Goal: Contribute content: Add original content to the website for others to see

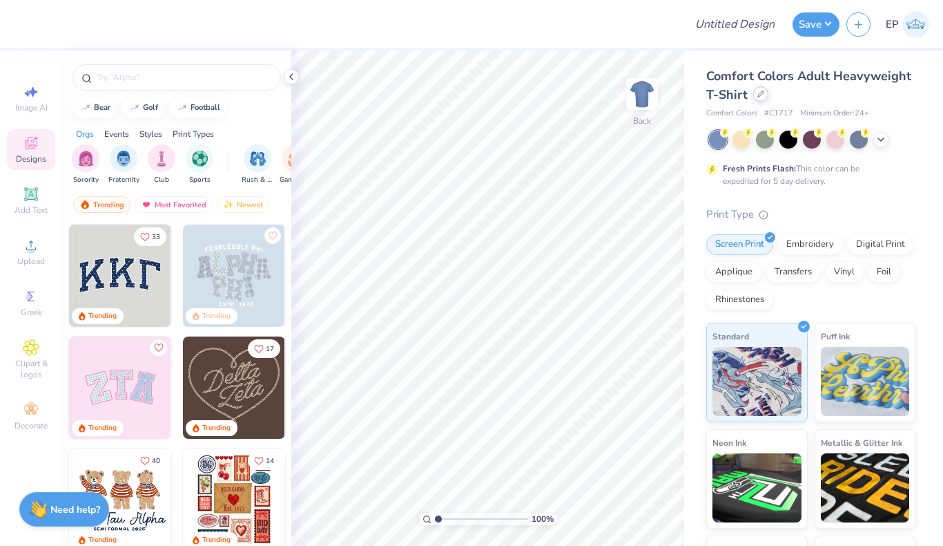
click at [760, 97] on div at bounding box center [760, 93] width 15 height 15
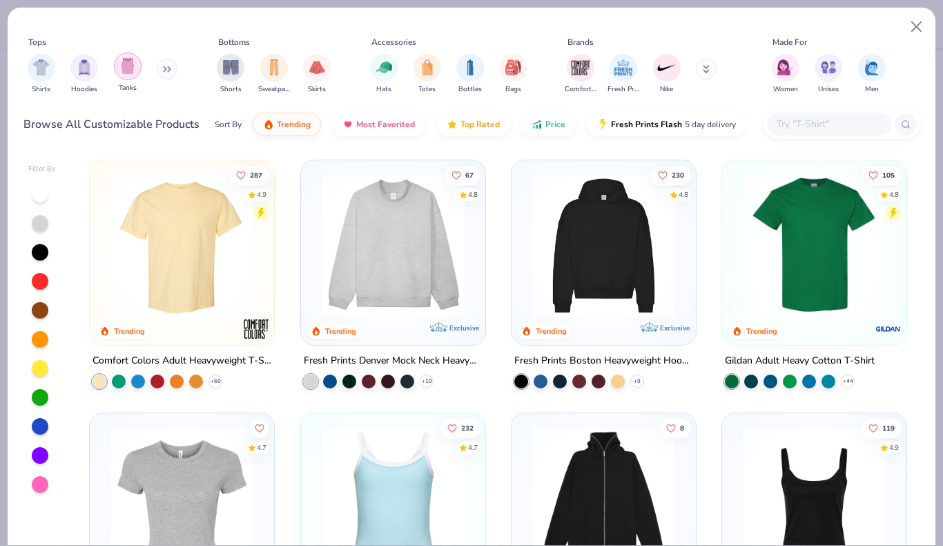
click at [128, 60] on img "filter for Tanks" at bounding box center [127, 66] width 15 height 16
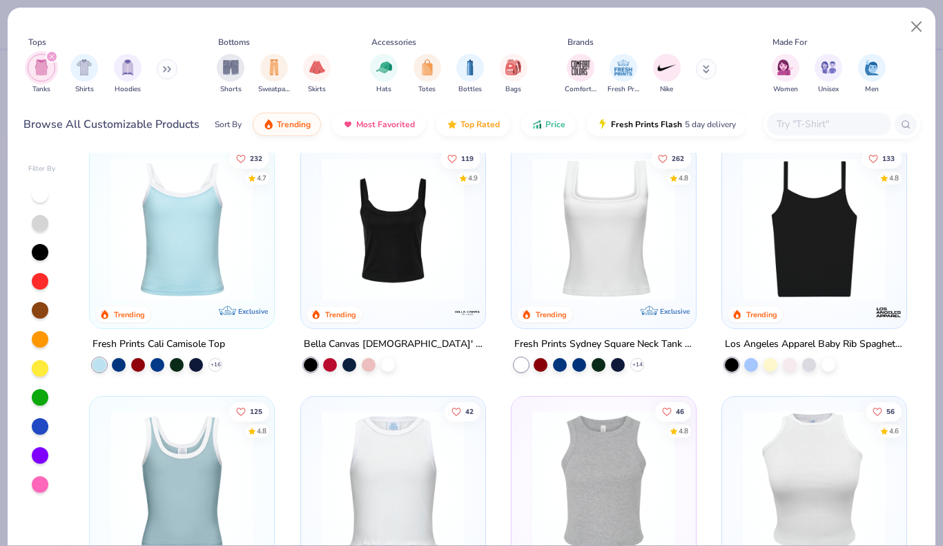
scroll to position [17, 0]
click at [372, 356] on div at bounding box center [369, 363] width 14 height 14
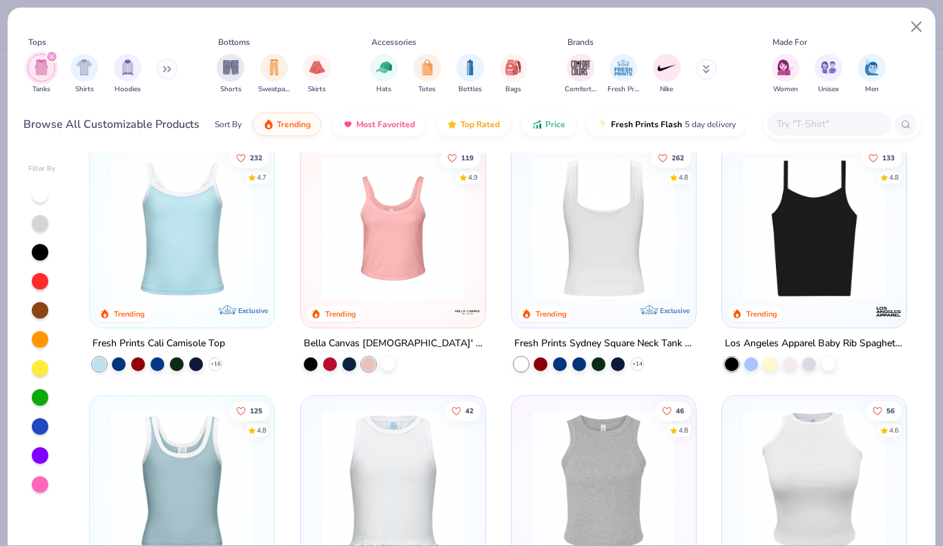
click at [611, 231] on div at bounding box center [604, 228] width 471 height 143
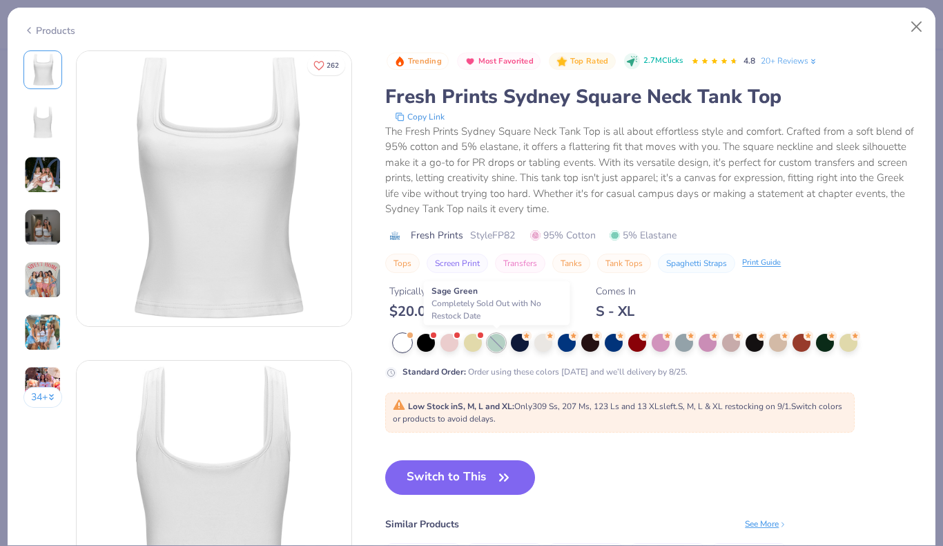
click at [496, 345] on div at bounding box center [497, 343] width 18 height 18
click at [462, 470] on button "Switch to This" at bounding box center [460, 477] width 150 height 35
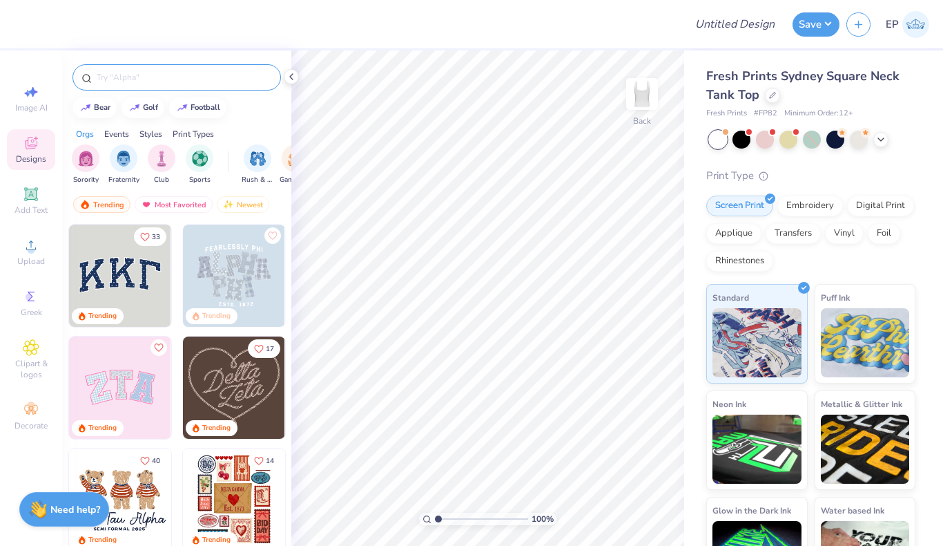
click at [144, 79] on input "text" at bounding box center [183, 77] width 177 height 14
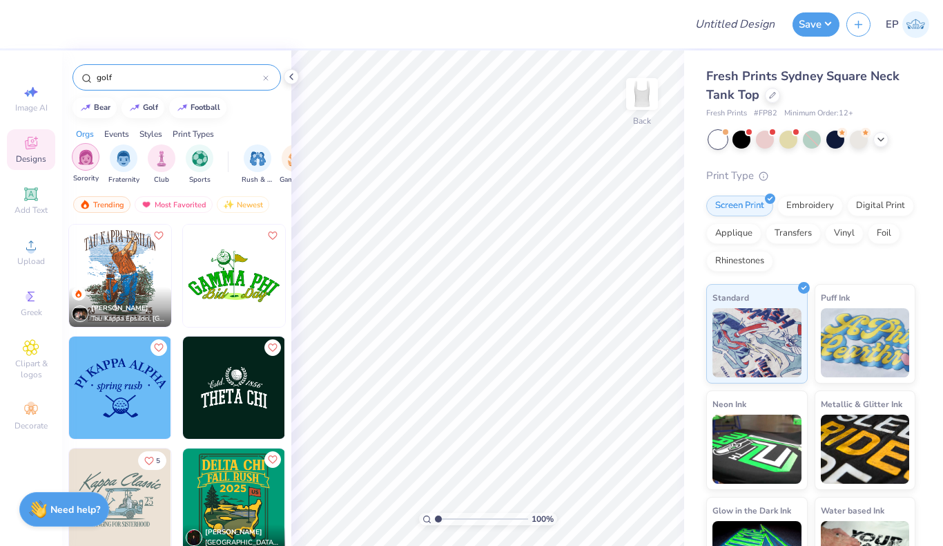
click at [88, 160] on img "filter for Sorority" at bounding box center [86, 157] width 16 height 16
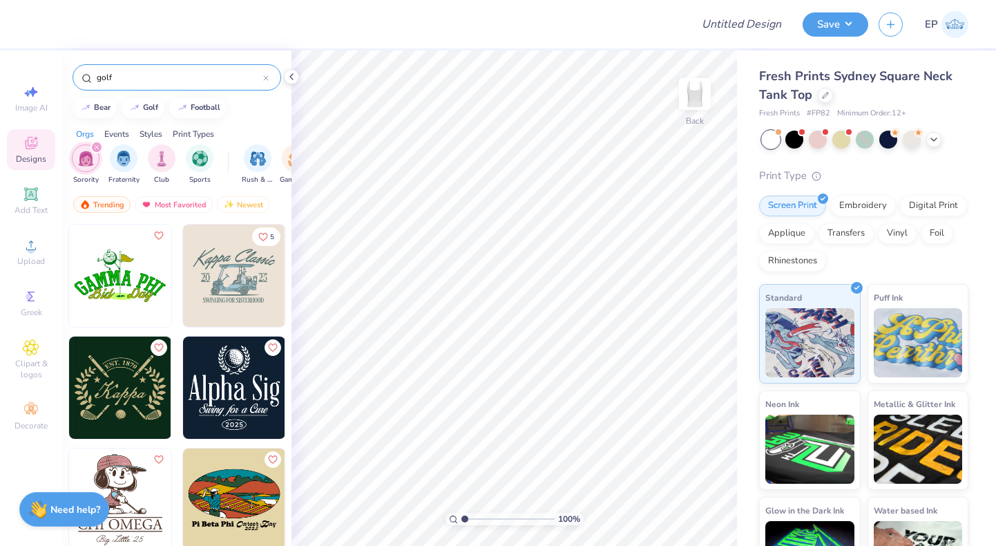
drag, startPoint x: 133, startPoint y: 81, endPoint x: 70, endPoint y: 77, distance: 62.2
click at [70, 77] on div "golf" at bounding box center [176, 73] width 229 height 47
type input "tri delta"
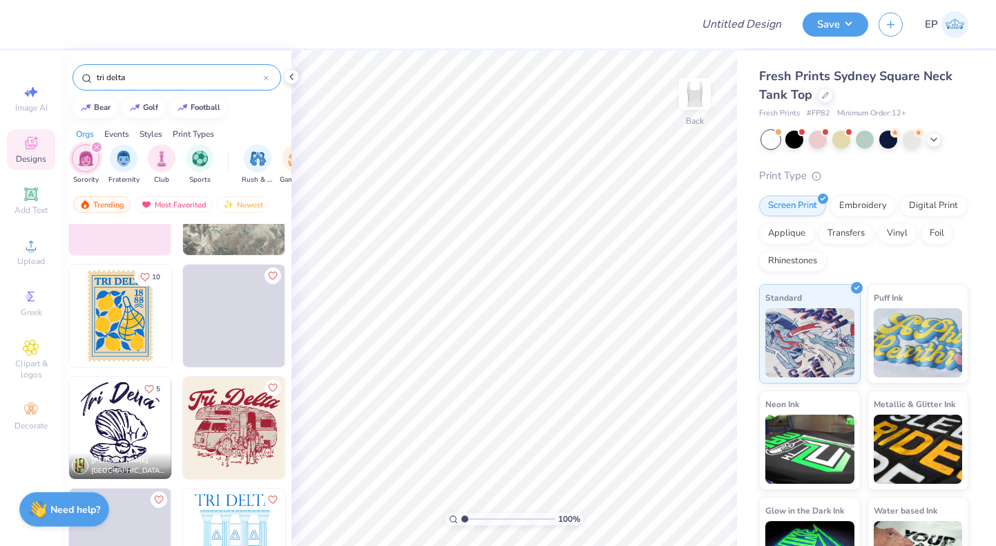
scroll to position [3210, 0]
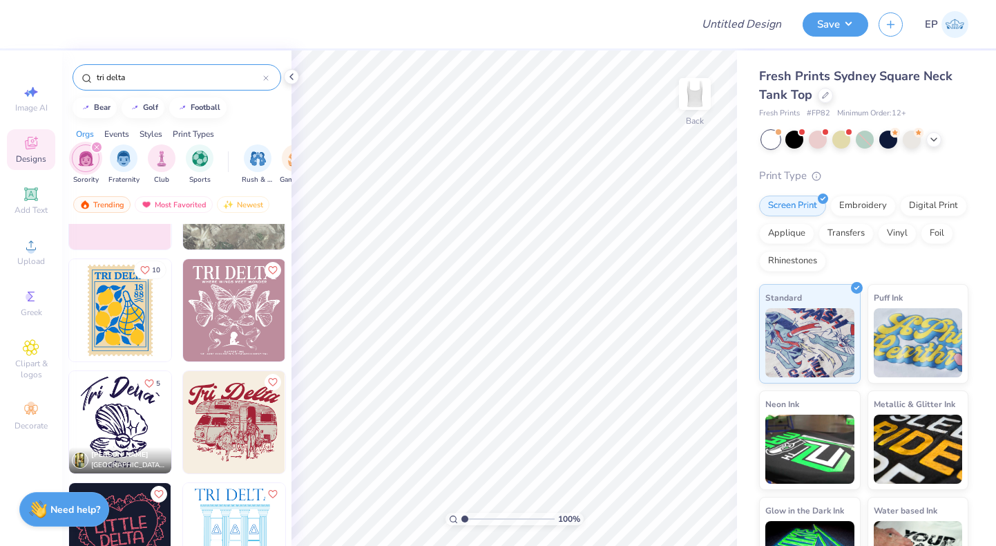
click at [153, 267] on span "10" at bounding box center [156, 270] width 8 height 7
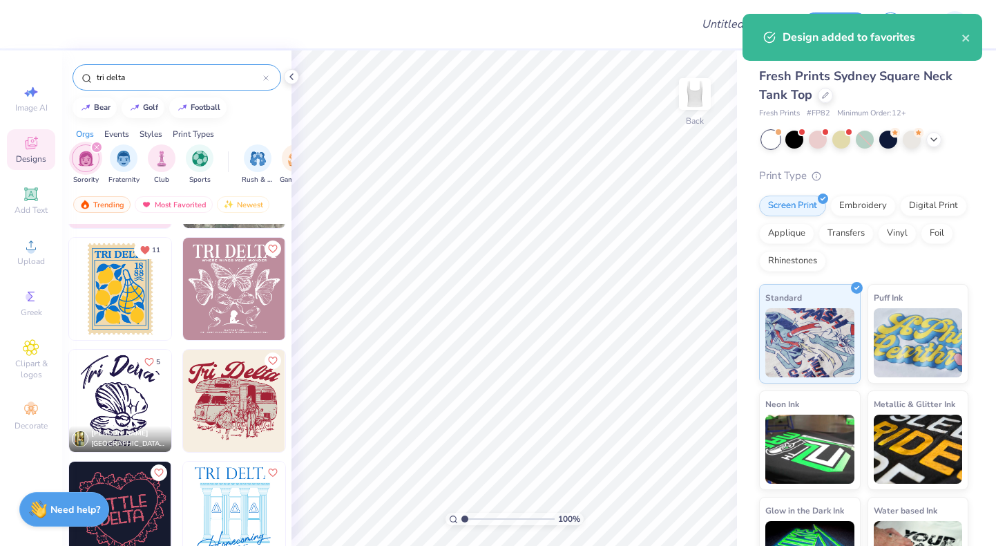
scroll to position [3235, 0]
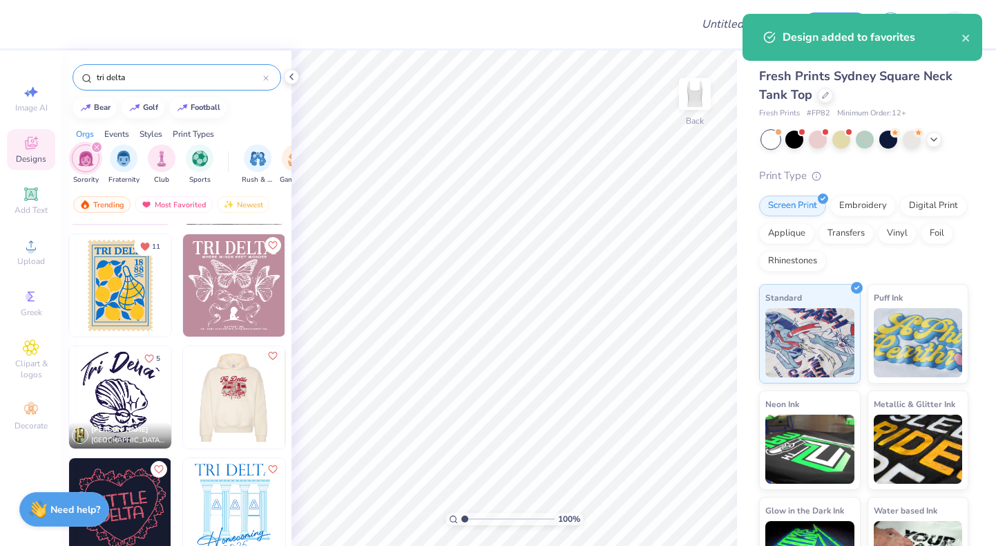
click at [273, 351] on icon "Like" at bounding box center [272, 356] width 10 height 10
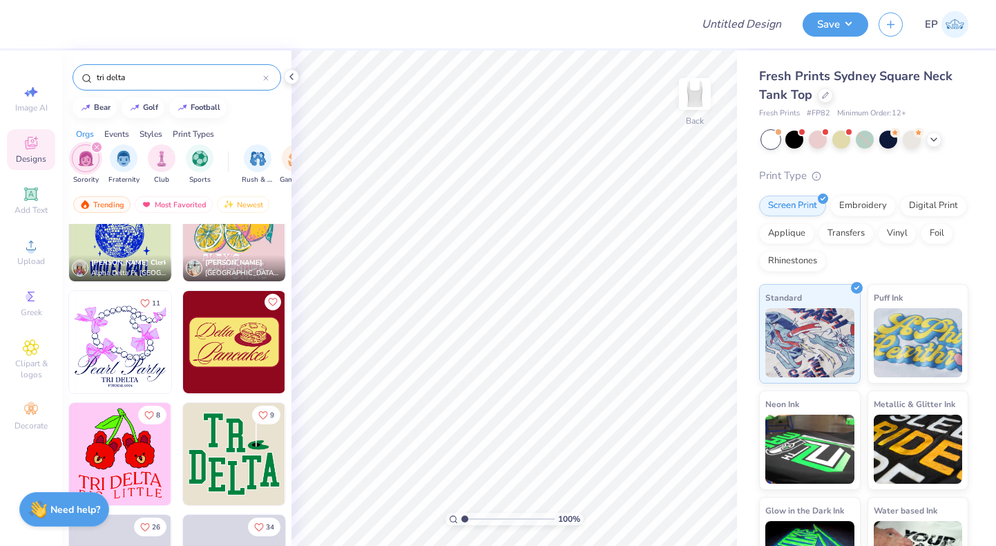
scroll to position [9962, 0]
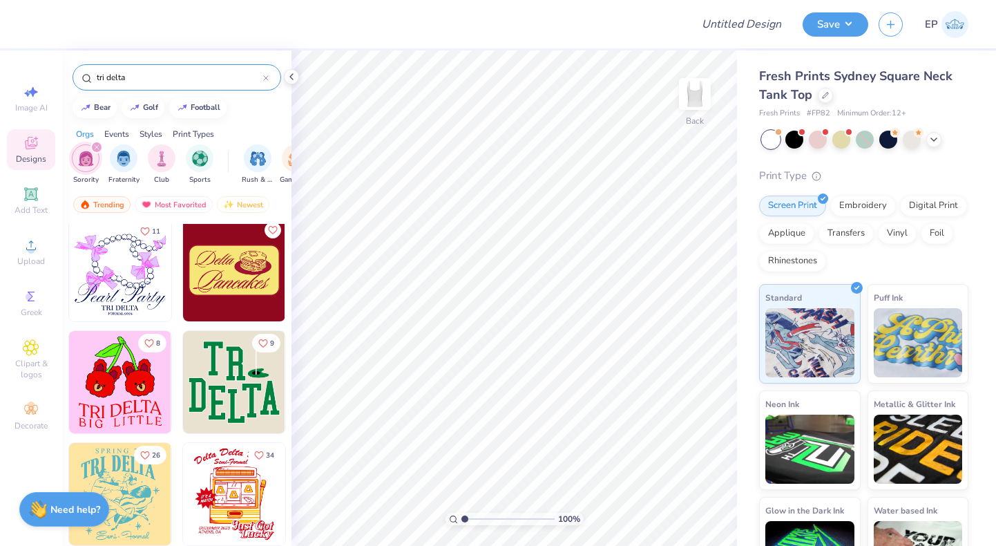
click at [229, 381] on img at bounding box center [234, 382] width 102 height 102
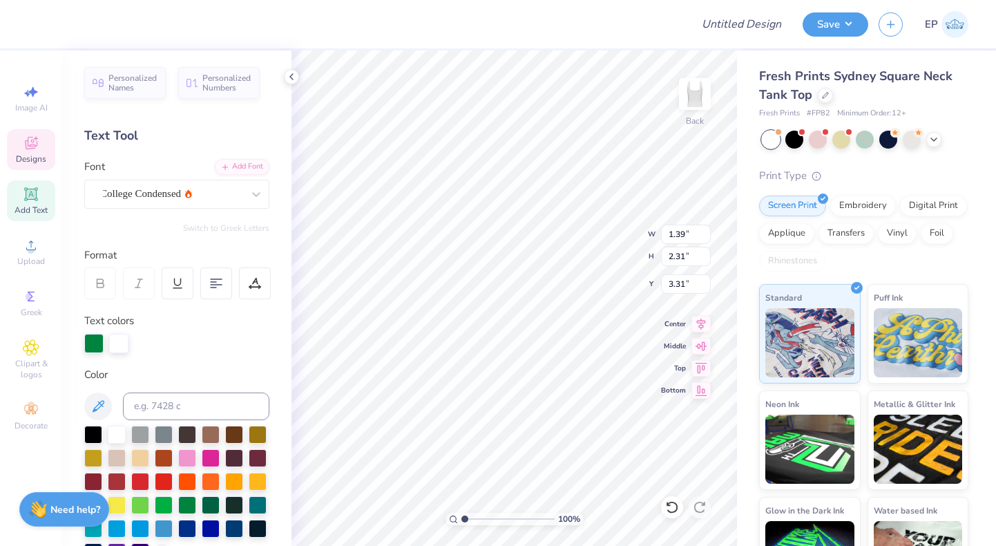
type textarea "C"
type textarea "h"
click at [670, 507] on icon at bounding box center [672, 507] width 14 height 14
type input "5.87"
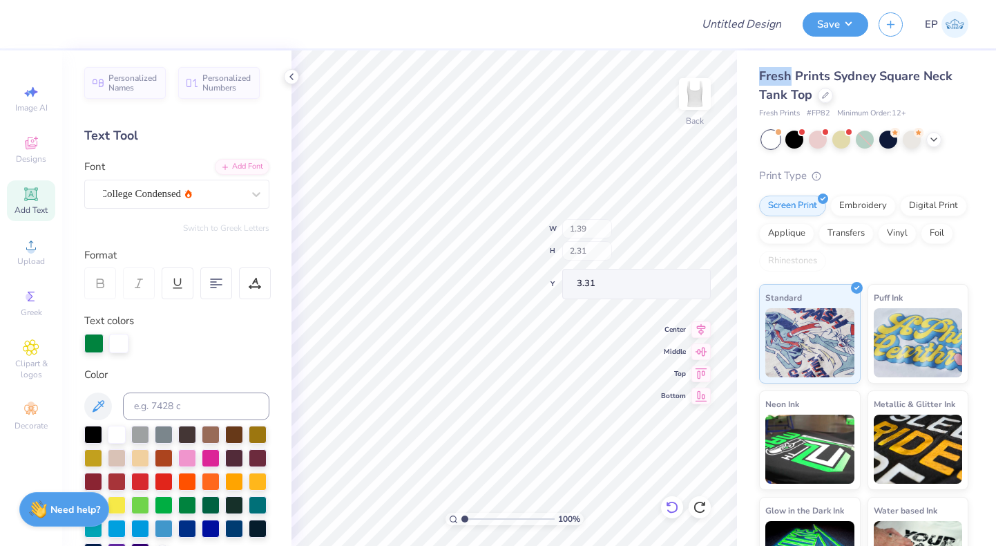
type input "5.29"
type input "3.00"
click at [670, 507] on icon at bounding box center [672, 507] width 14 height 14
click at [698, 508] on icon at bounding box center [700, 507] width 14 height 14
type textarea "h"
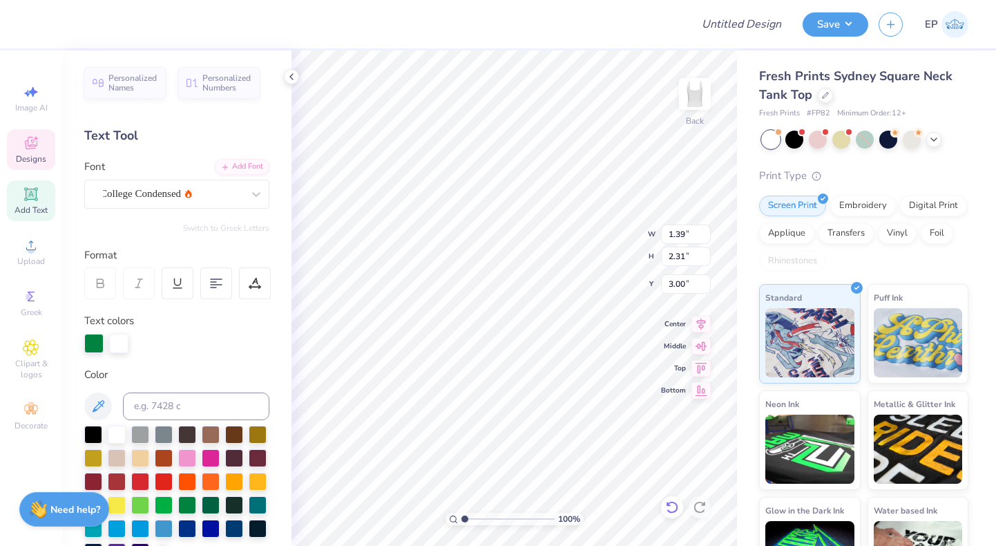
type textarea "c"
type textarea "o"
type textarea "m"
type textarea "e"
type textarea "g"
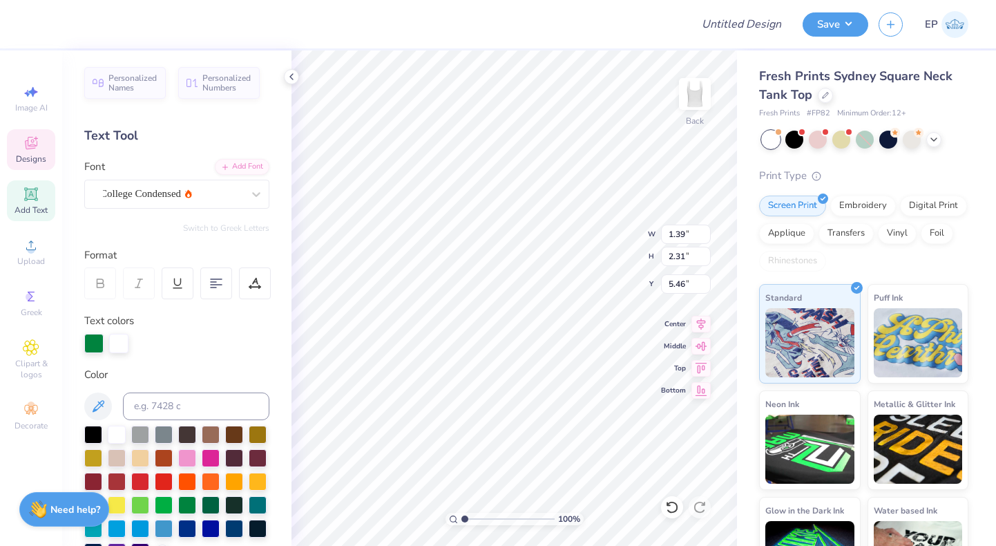
type textarea "a"
type input "5.74"
type input "5.85"
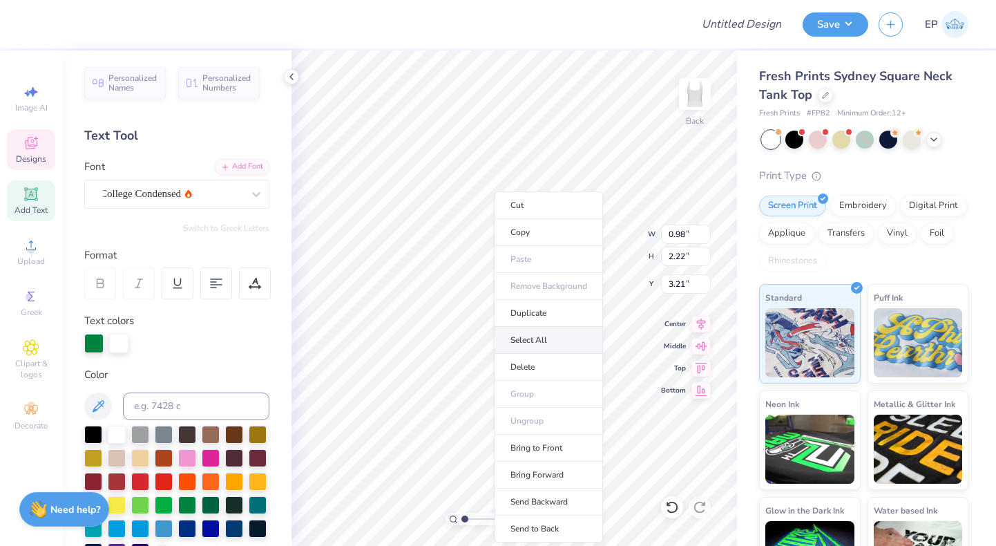
click at [541, 338] on li "Select All" at bounding box center [548, 340] width 108 height 27
type input "5.54"
type input "5.41"
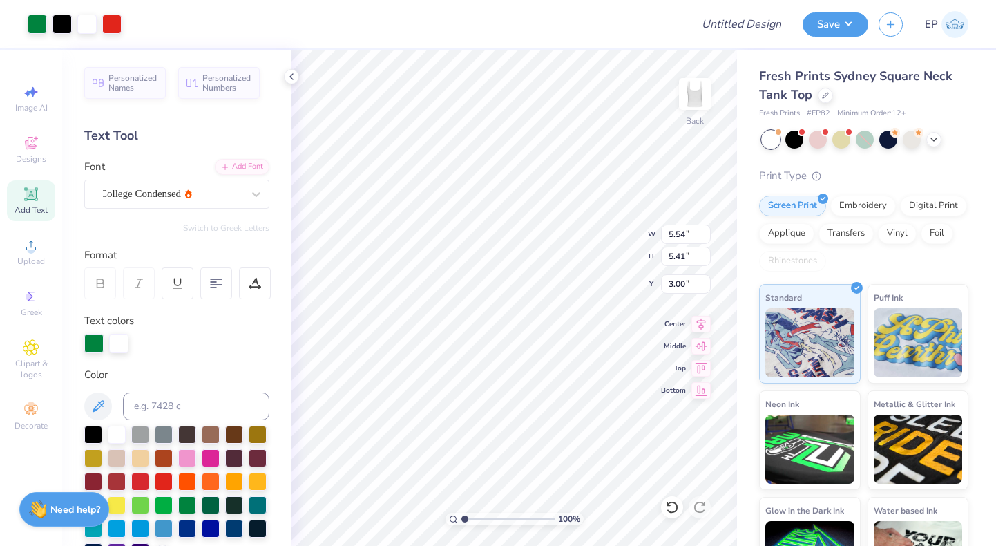
type input "2.43"
click at [108, 21] on div at bounding box center [111, 22] width 19 height 19
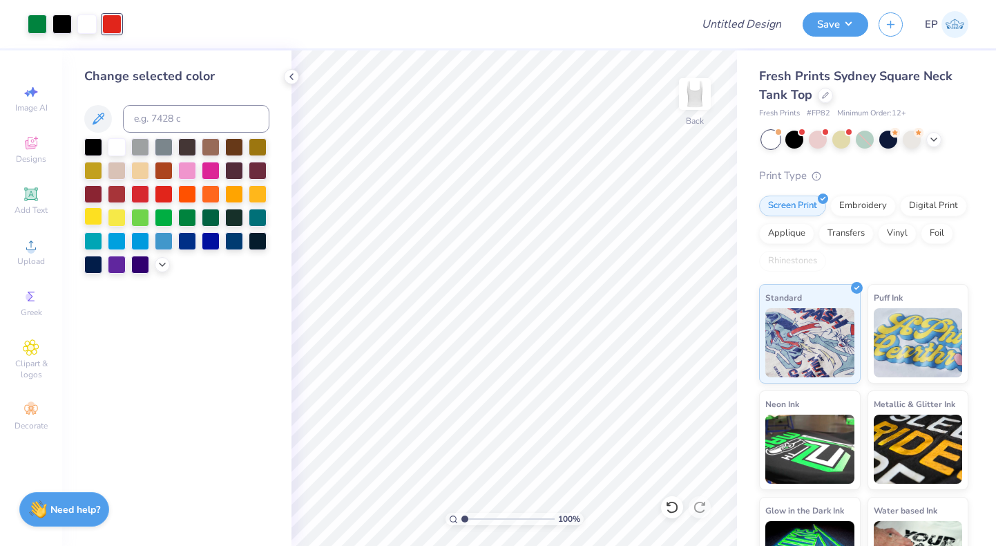
click at [91, 217] on div at bounding box center [93, 216] width 18 height 18
click at [122, 214] on div at bounding box center [117, 216] width 18 height 18
click at [760, 28] on input "Design Title" at bounding box center [758, 24] width 68 height 28
type input "Chi O"
click at [854, 19] on button "Save" at bounding box center [835, 22] width 66 height 24
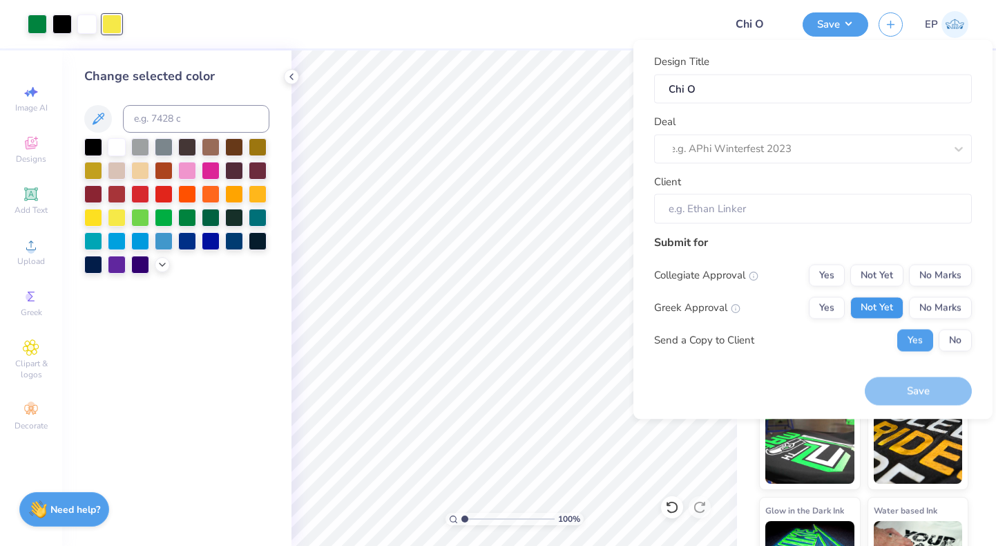
click at [872, 306] on button "Not Yet" at bounding box center [876, 307] width 53 height 22
click at [882, 267] on button "Not Yet" at bounding box center [876, 275] width 53 height 22
click at [943, 339] on button "No" at bounding box center [955, 340] width 33 height 22
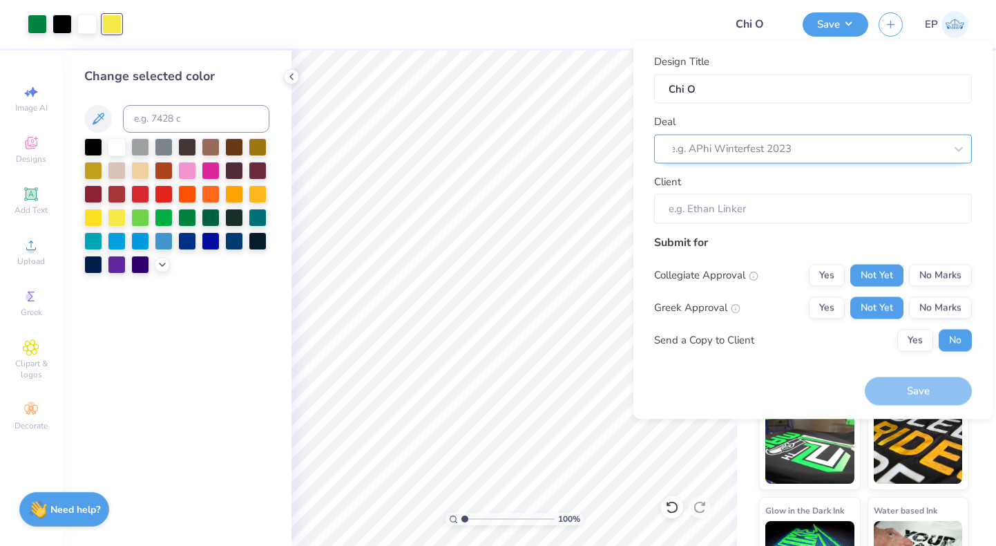
click at [768, 148] on div "e.g. APhi Winterfest 2023" at bounding box center [807, 149] width 275 height 16
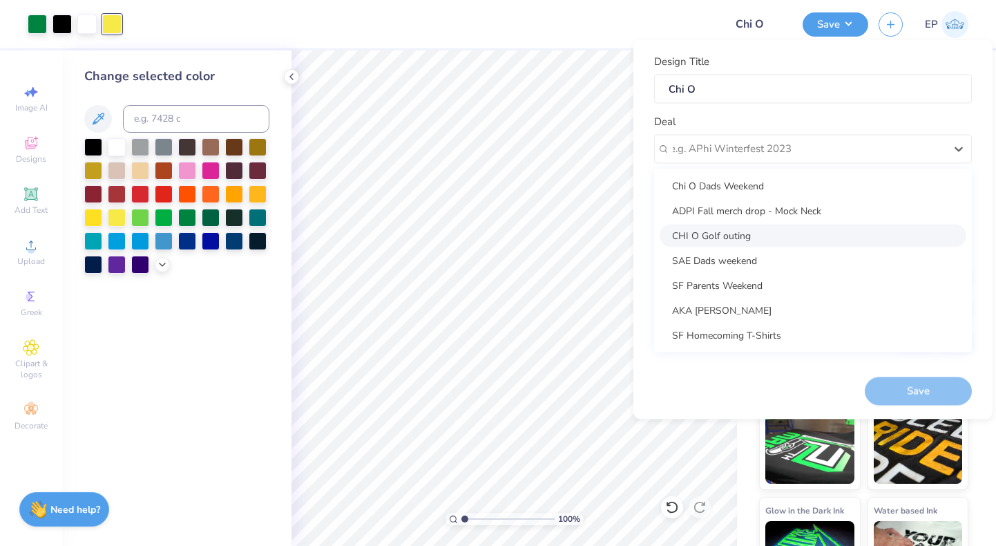
click at [742, 231] on div "CHI O Golf outing" at bounding box center [813, 235] width 307 height 23
type input "[PERSON_NAME]"
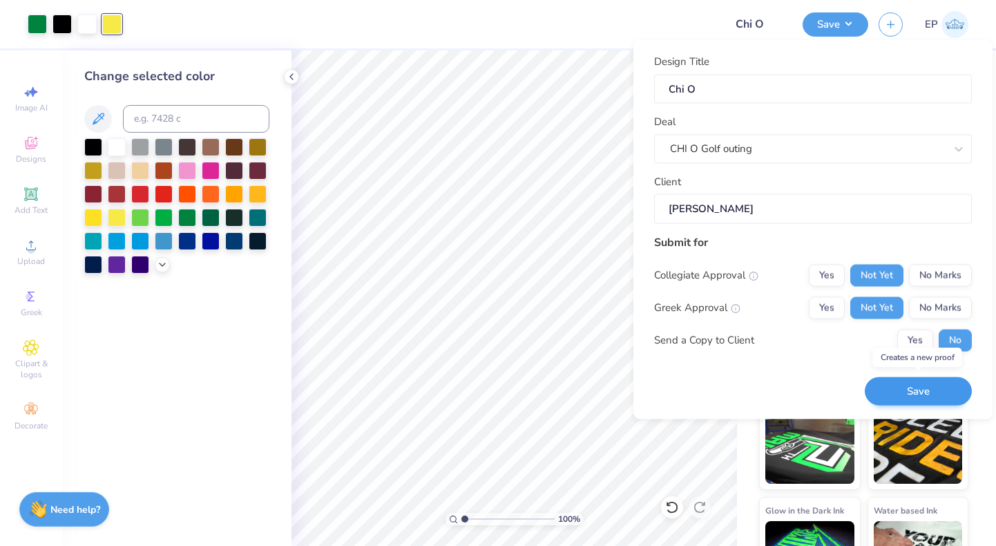
click at [907, 388] on button "Save" at bounding box center [918, 391] width 107 height 28
